Goal: Communication & Community: Connect with others

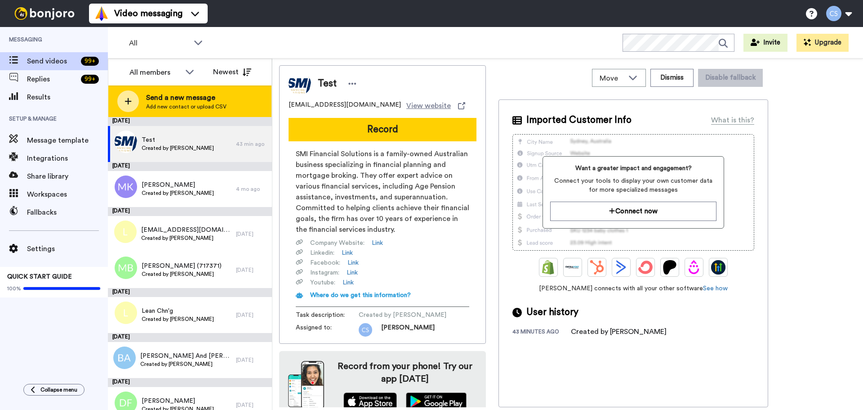
click at [177, 94] on span "Send a new message" at bounding box center [186, 97] width 80 height 11
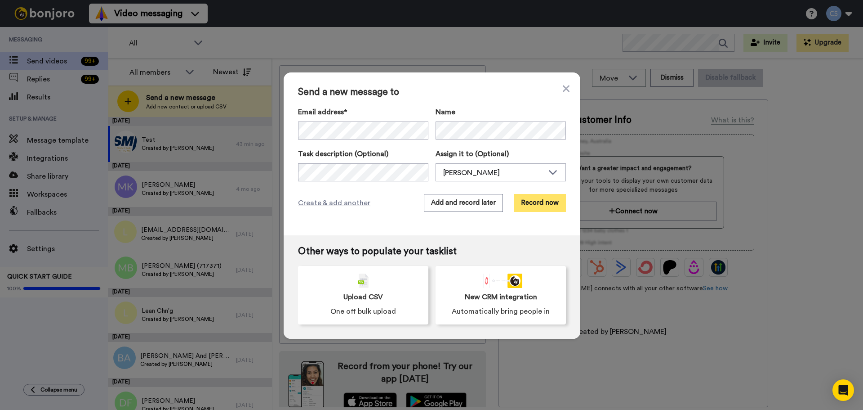
click at [539, 206] on button "Record now" at bounding box center [540, 203] width 52 height 18
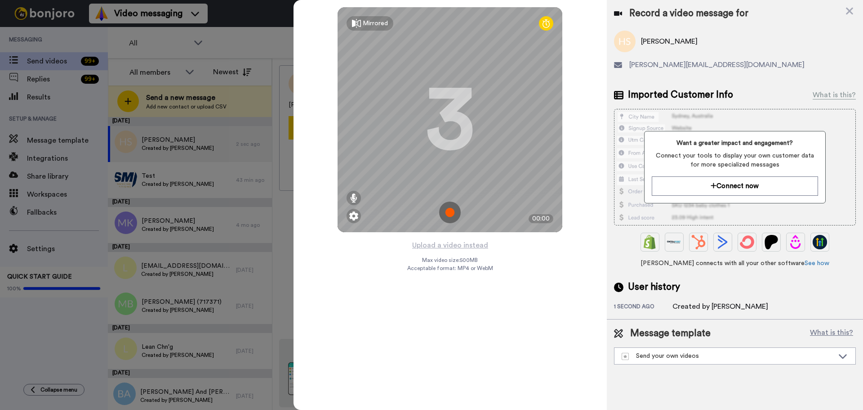
click at [454, 212] on img at bounding box center [450, 212] width 22 height 22
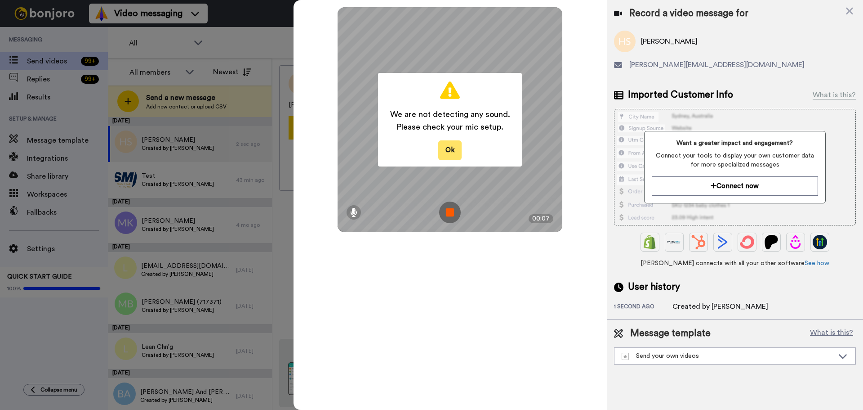
click at [460, 150] on button "Ok" at bounding box center [449, 149] width 23 height 19
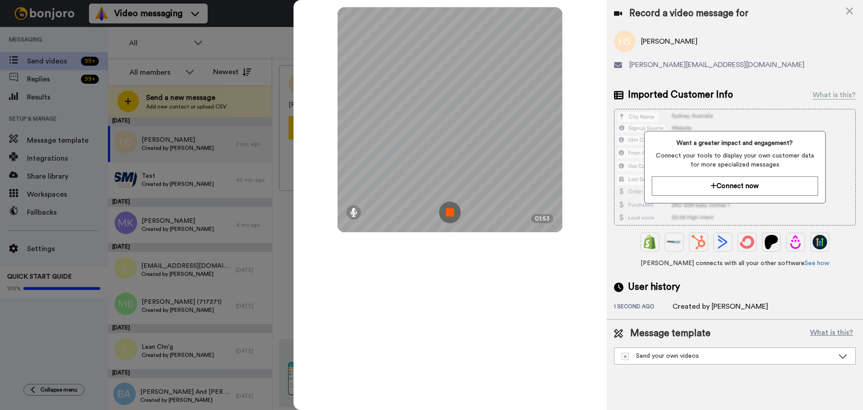
click at [447, 210] on img at bounding box center [450, 212] width 22 height 22
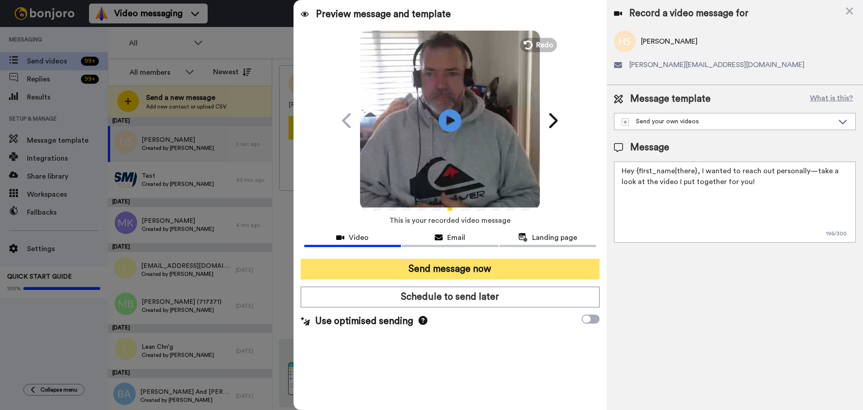
click at [488, 276] on button "Send message now" at bounding box center [450, 269] width 299 height 21
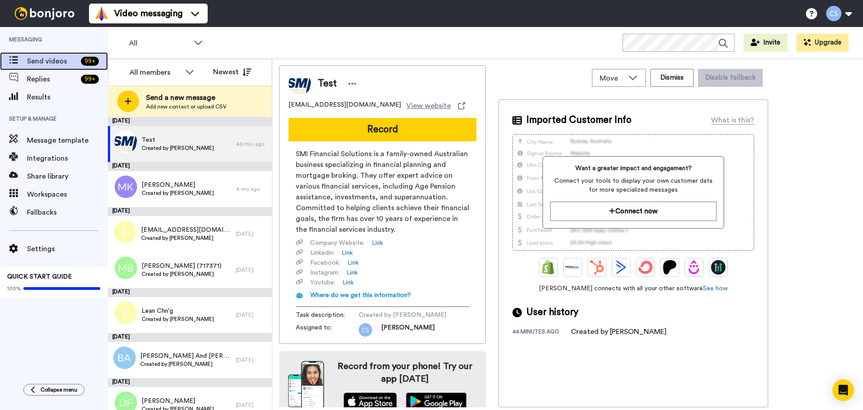
click at [46, 63] on span "Send videos" at bounding box center [52, 61] width 50 height 11
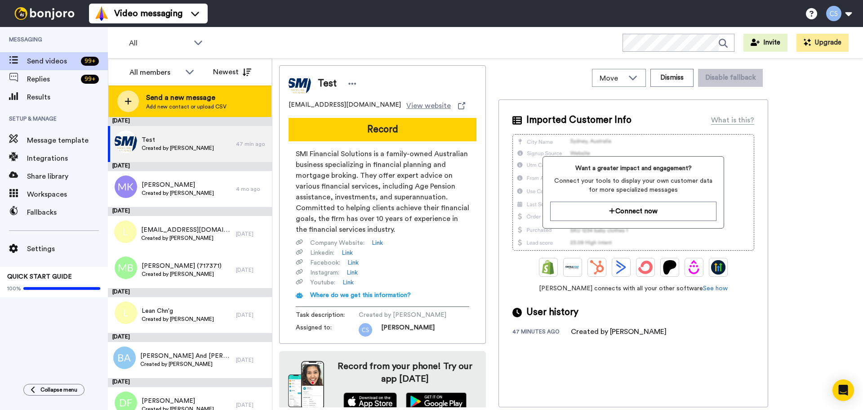
click at [170, 103] on span "Add new contact or upload CSV" at bounding box center [186, 106] width 80 height 7
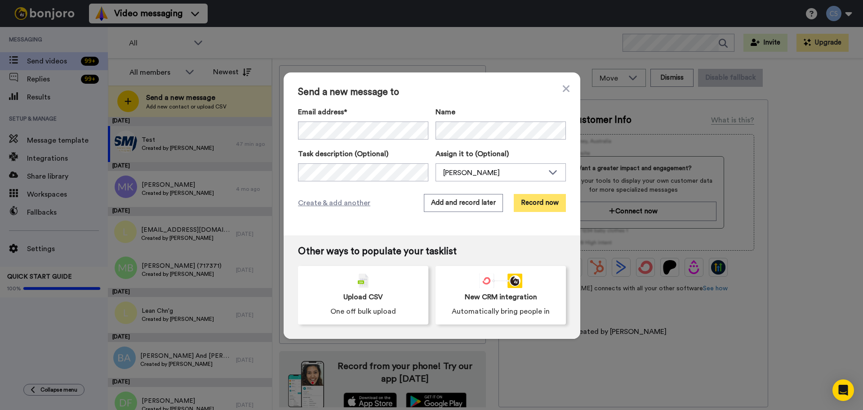
click at [526, 204] on button "Record now" at bounding box center [540, 203] width 52 height 18
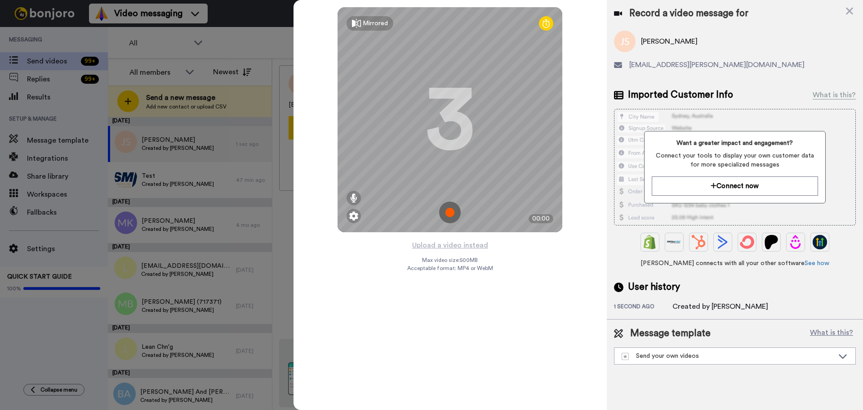
click at [451, 216] on img at bounding box center [450, 212] width 22 height 22
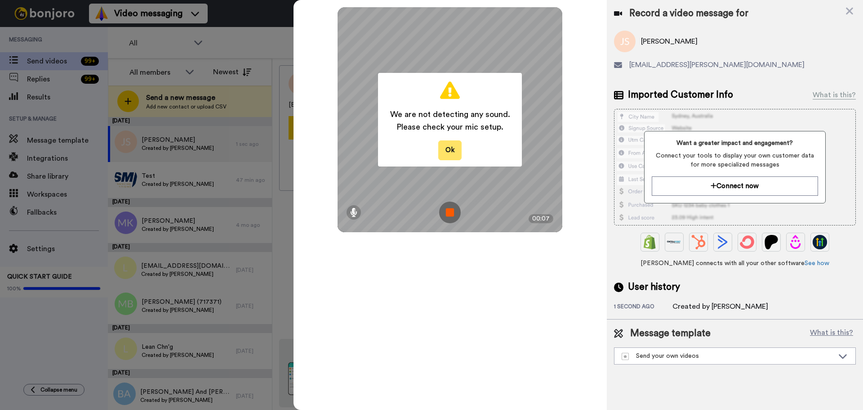
click at [448, 146] on button "Ok" at bounding box center [449, 149] width 23 height 19
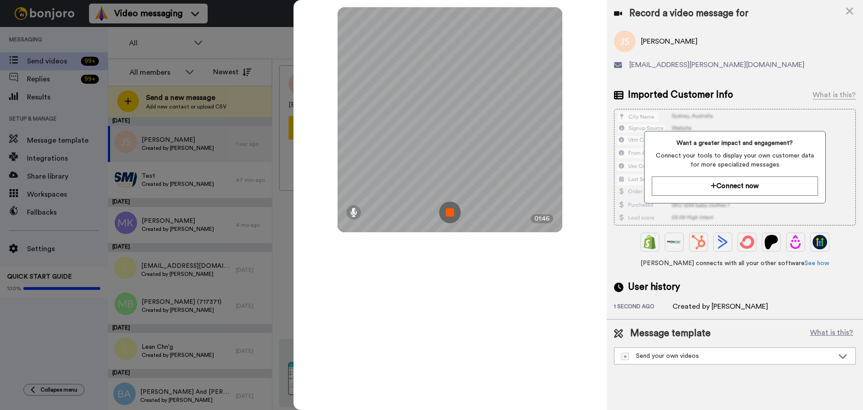
click at [449, 211] on img at bounding box center [450, 212] width 22 height 22
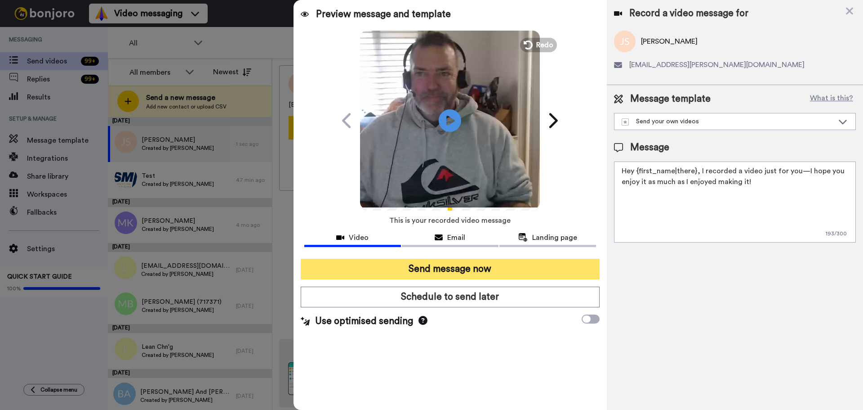
click at [503, 263] on button "Send message now" at bounding box center [450, 269] width 299 height 21
